Goal: Task Accomplishment & Management: Use online tool/utility

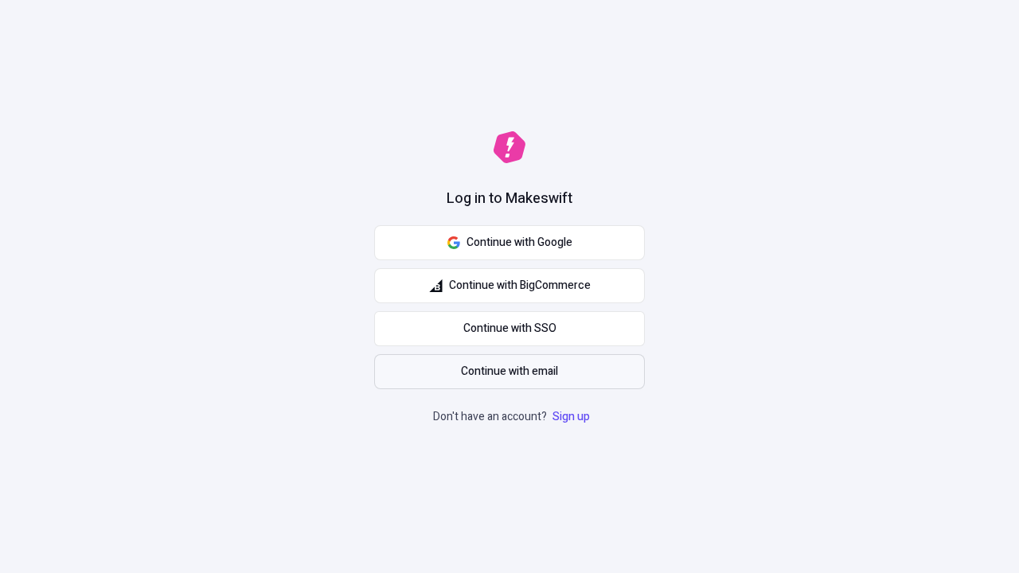
click at [510, 372] on span "Continue with email" at bounding box center [509, 372] width 97 height 18
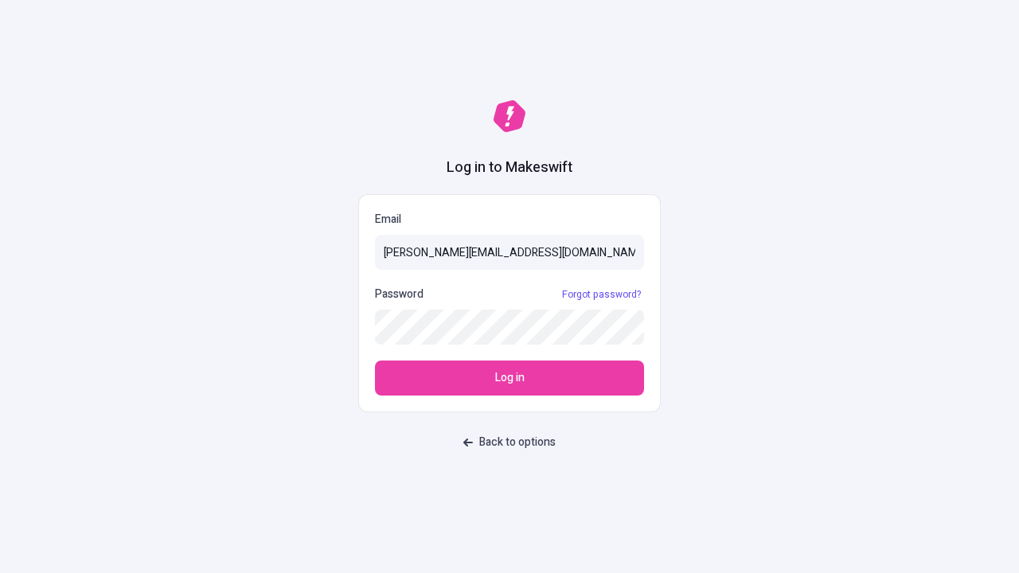
type input "[PERSON_NAME][EMAIL_ADDRESS][DOMAIN_NAME]"
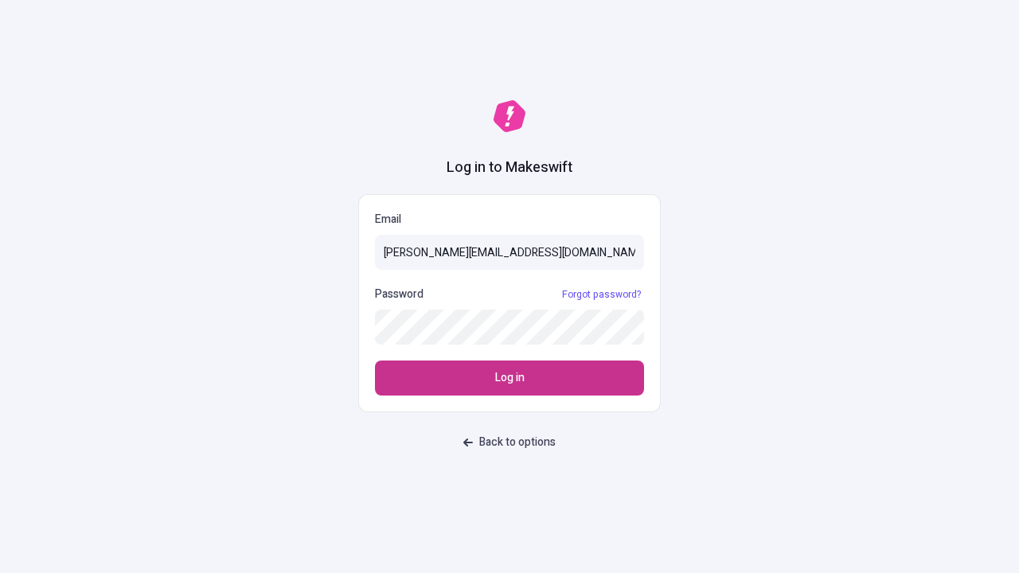
click at [510, 378] on span "Log in" at bounding box center [509, 379] width 29 height 18
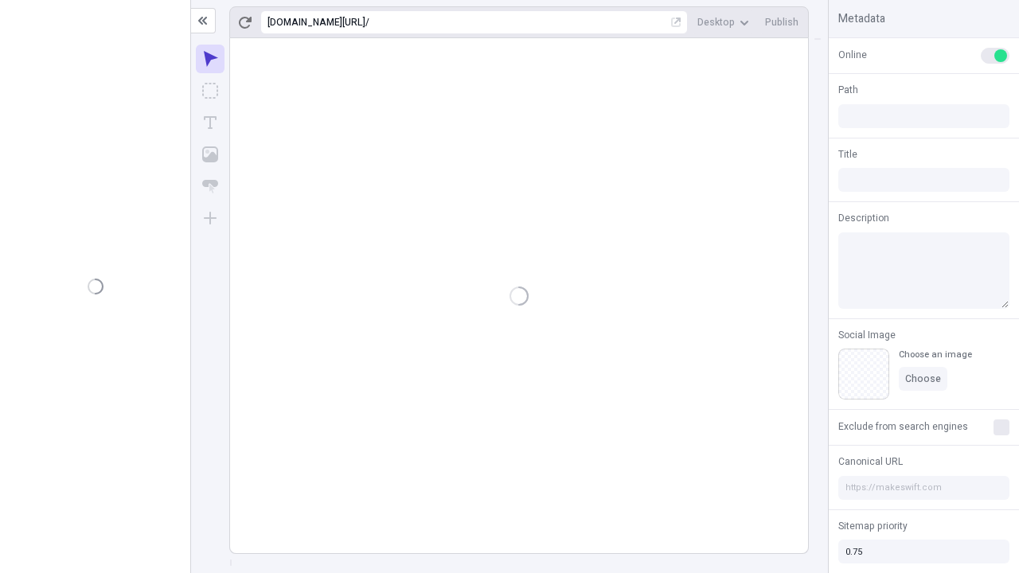
type input "/deep-link-acidus"
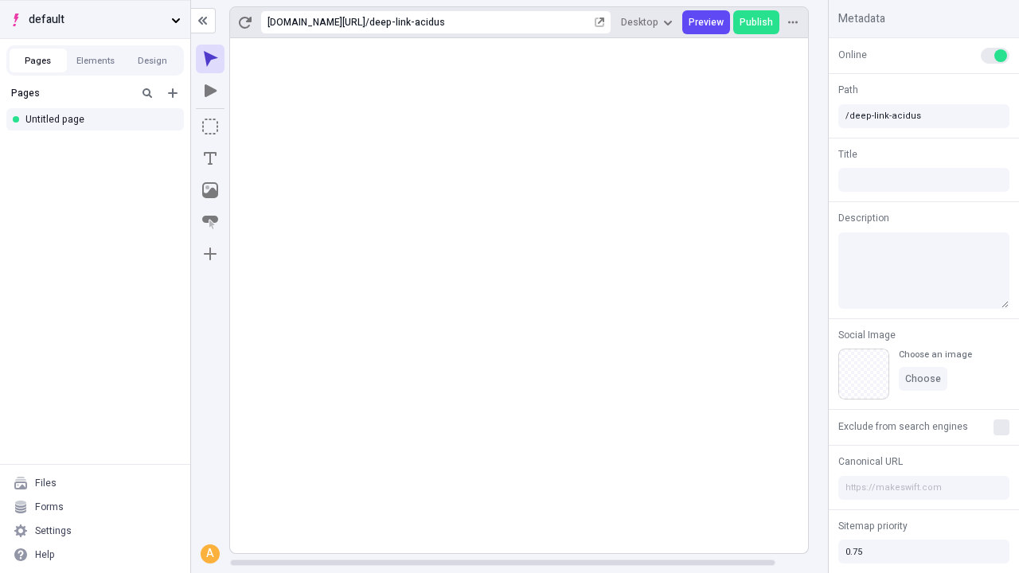
click at [95, 19] on span "default" at bounding box center [97, 20] width 136 height 18
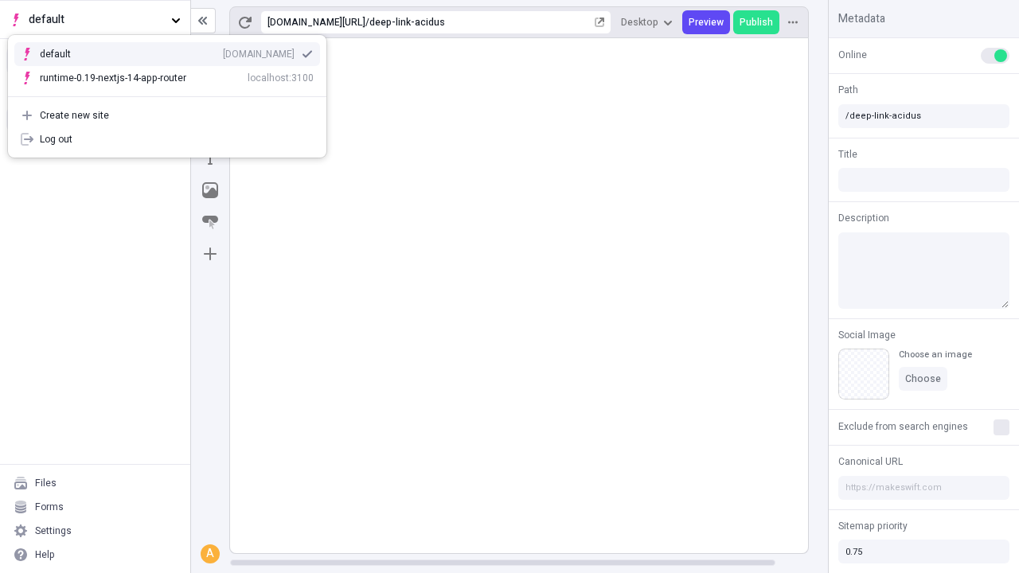
click at [223, 51] on div "qee9k4dy7d.staging.makeswift.site" at bounding box center [259, 54] width 72 height 13
click at [173, 93] on icon "Add new" at bounding box center [173, 93] width 10 height 10
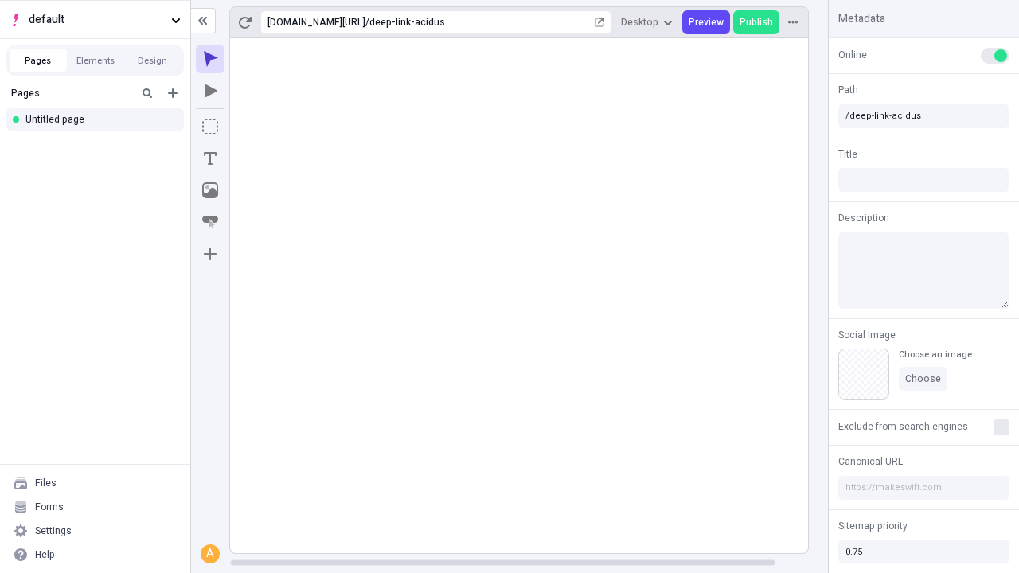
click at [100, 145] on div "Blank page" at bounding box center [99, 145] width 153 height 24
type input "/deep-link-vulnus"
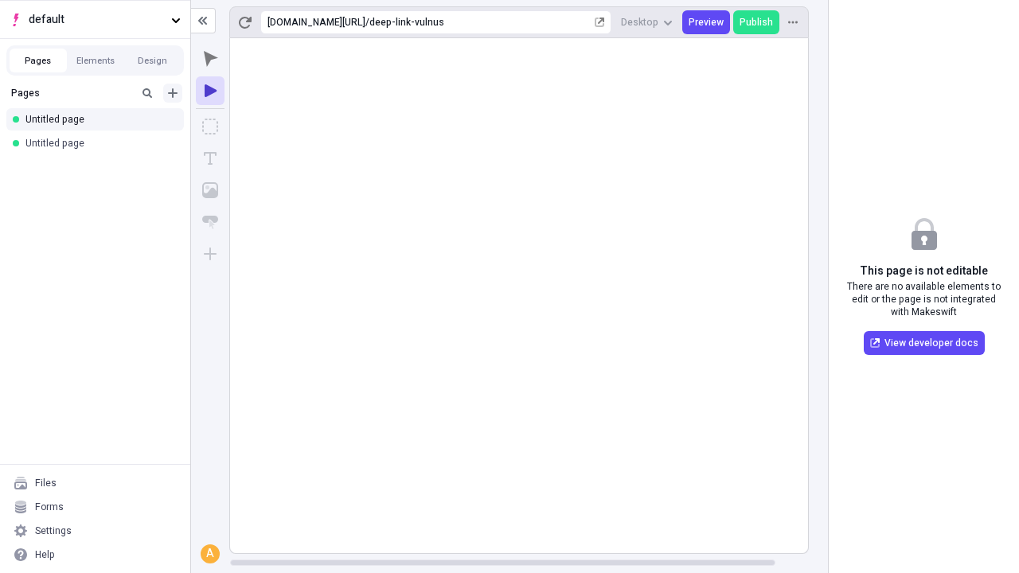
click at [173, 93] on icon "Add new" at bounding box center [173, 93] width 10 height 10
click at [100, 145] on div "Blank page" at bounding box center [99, 145] width 153 height 24
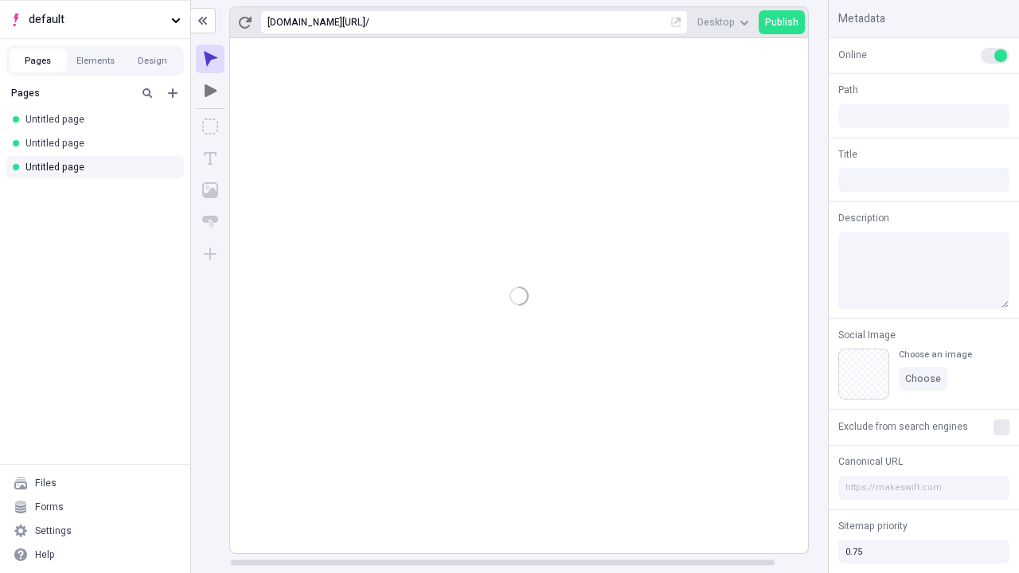
type input "/page"
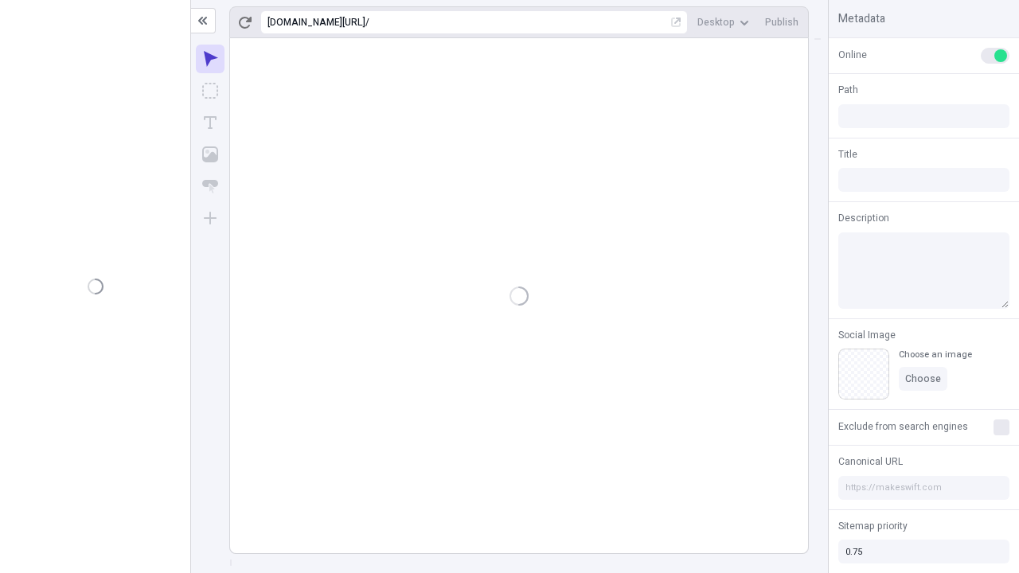
type input "/deep-link-vulnus"
